Goal: Navigation & Orientation: Find specific page/section

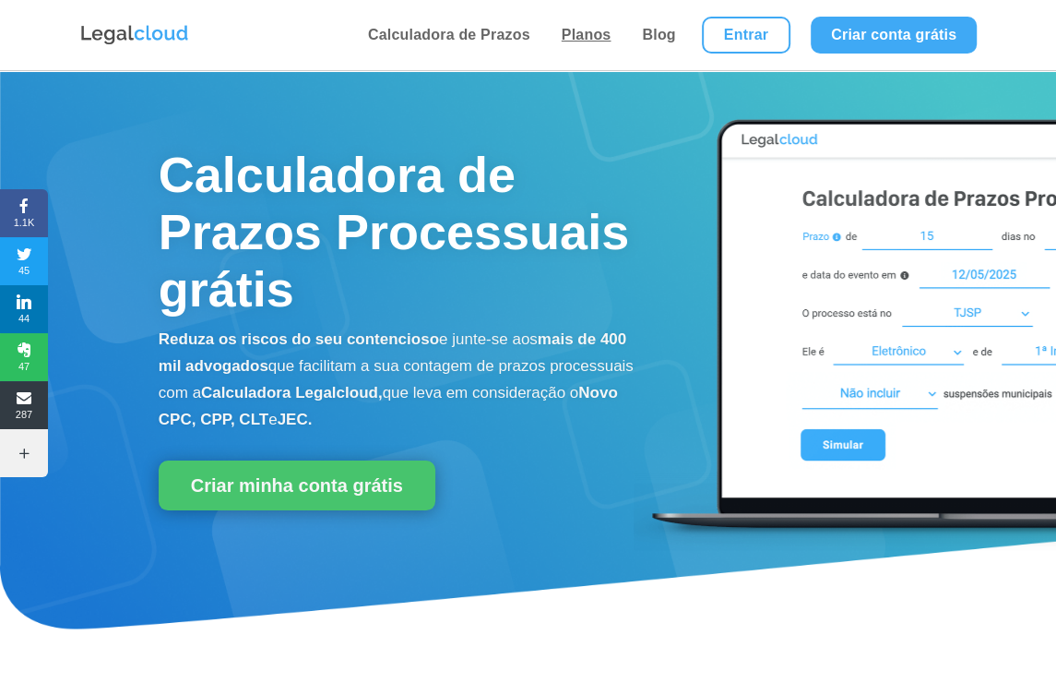
click at [578, 32] on link "Planos" at bounding box center [586, 35] width 61 height 70
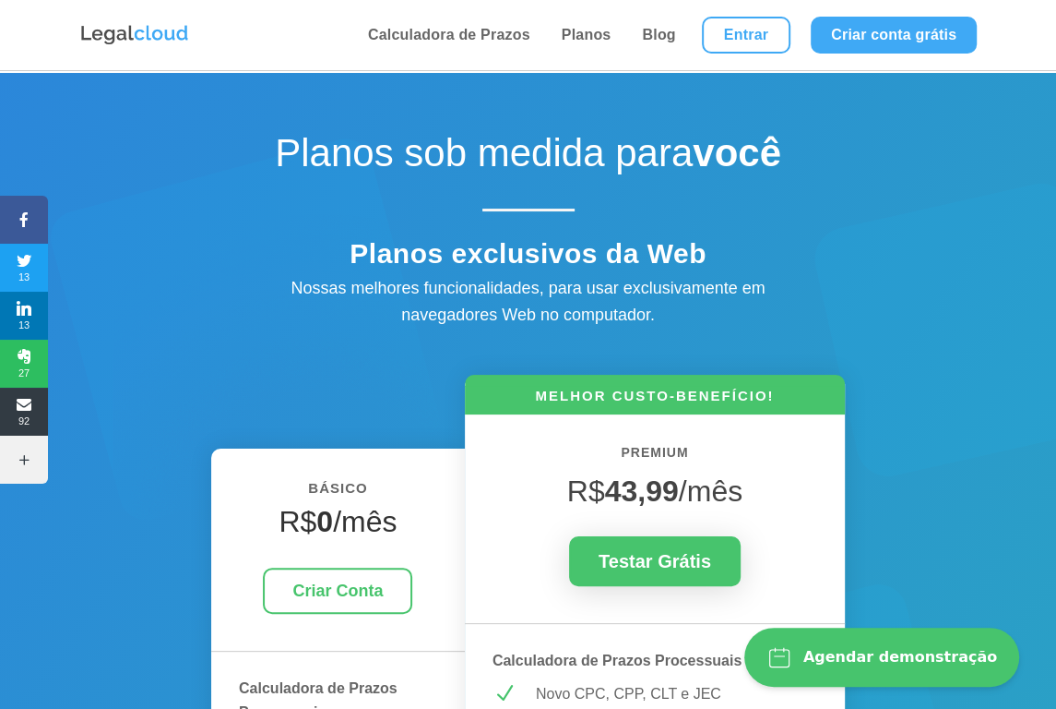
click at [161, 33] on img at bounding box center [134, 35] width 111 height 24
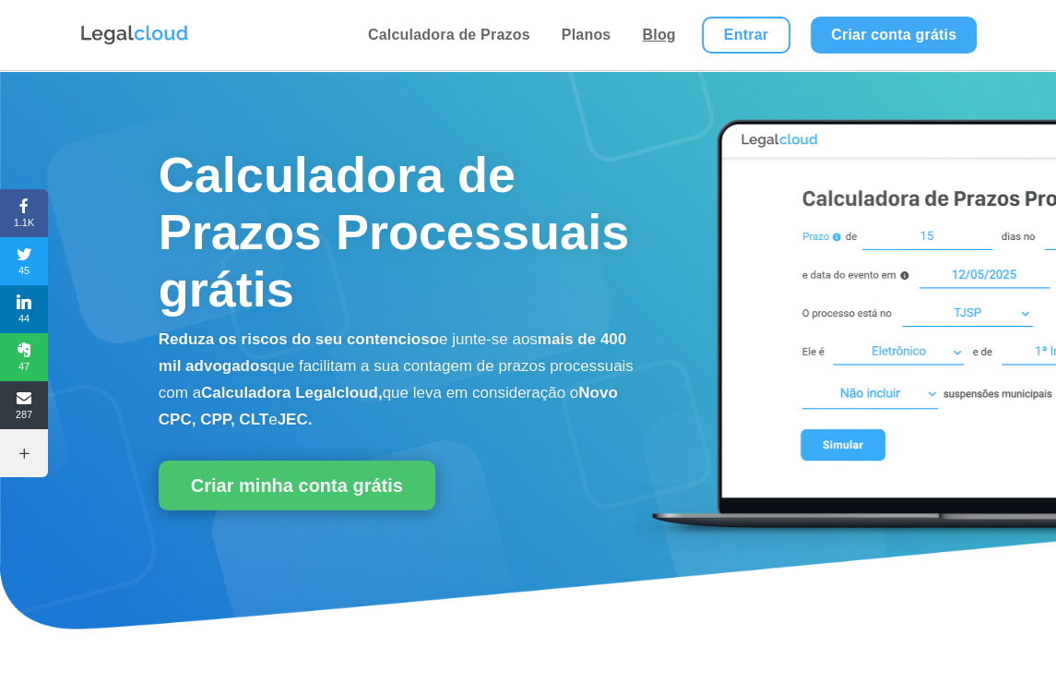
click at [662, 36] on link "Blog" at bounding box center [659, 35] width 44 height 70
